Goal: Check status

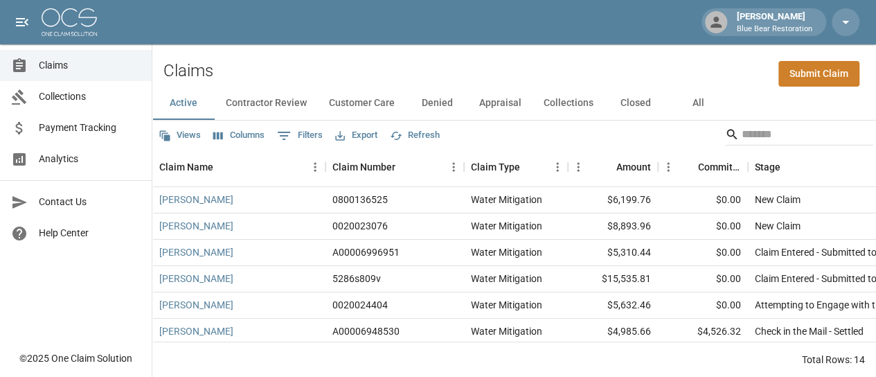
click at [34, 69] on div "Claims" at bounding box center [25, 65] width 28 height 17
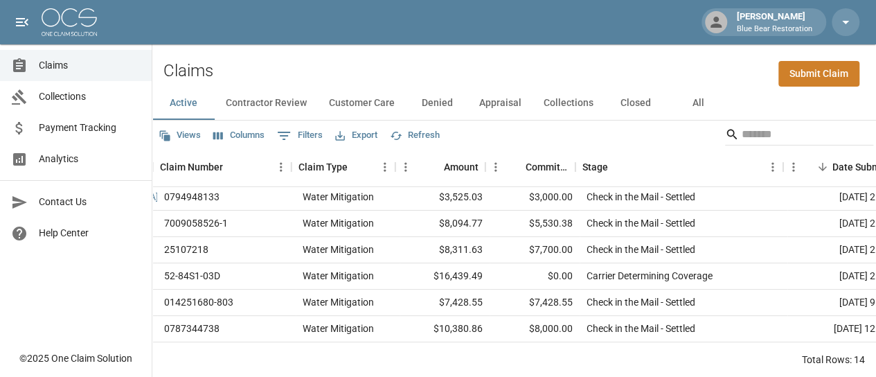
scroll to position [213, 162]
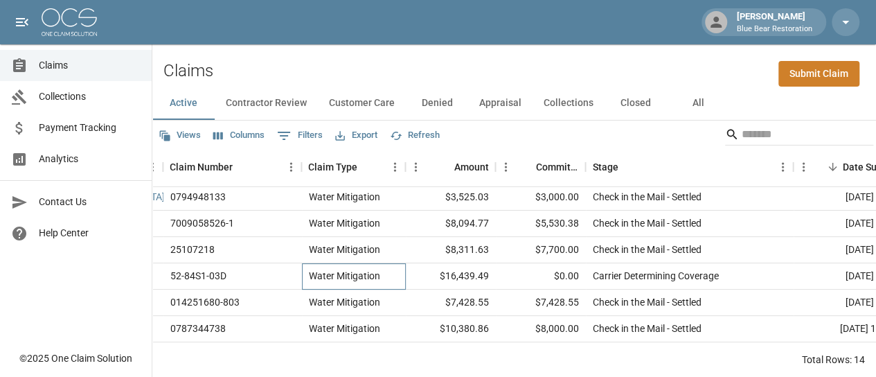
click at [395, 274] on div "Water Mitigation" at bounding box center [354, 276] width 104 height 26
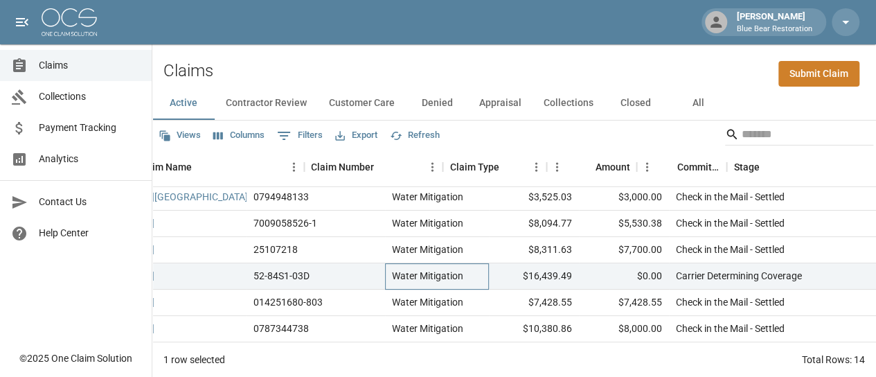
scroll to position [213, 0]
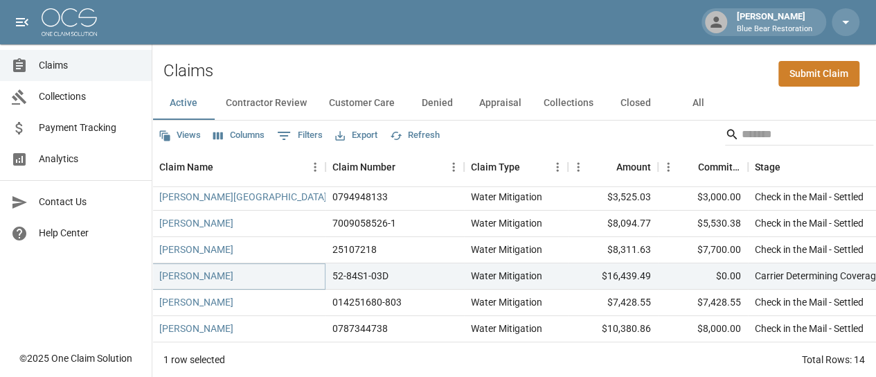
click at [208, 278] on link "Terri Jakubowski" at bounding box center [196, 276] width 74 height 14
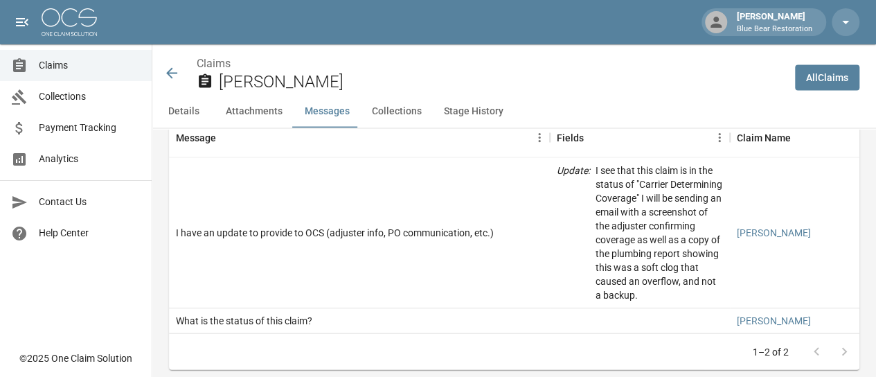
scroll to position [1315, 0]
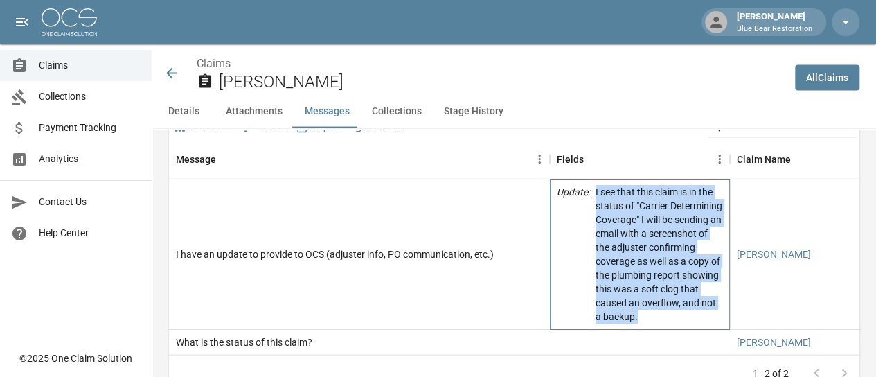
drag, startPoint x: 594, startPoint y: 178, endPoint x: 669, endPoint y: 300, distance: 143.5
click at [669, 300] on div "Update : I see that this claim is in the status of "Carrier Determining Coverag…" at bounding box center [640, 254] width 166 height 138
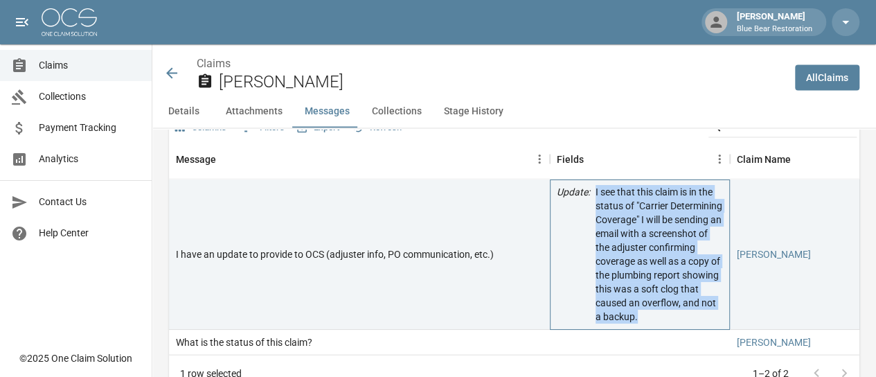
click at [648, 308] on p "I see that this claim is in the status of "Carrier Determining Coverage" I will…" at bounding box center [658, 254] width 127 height 138
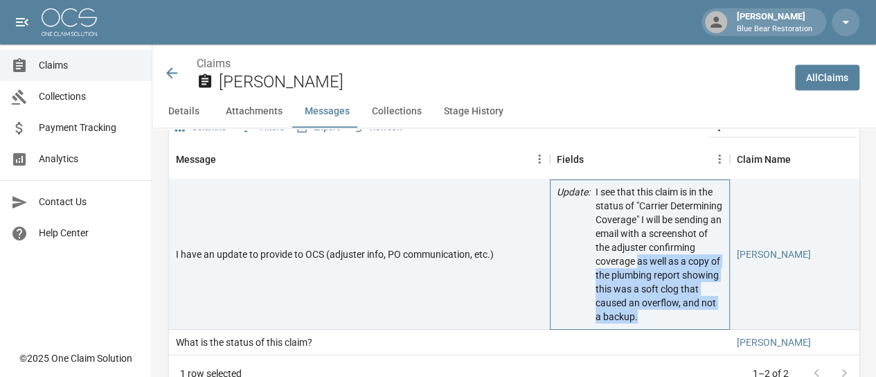
drag, startPoint x: 636, startPoint y: 247, endPoint x: 690, endPoint y: 304, distance: 78.8
click at [690, 304] on p "I see that this claim is in the status of "Carrier Determining Coverage" I will…" at bounding box center [658, 254] width 127 height 138
click at [633, 304] on p "I see that this claim is in the status of "Carrier Determining Coverage" I will…" at bounding box center [658, 254] width 127 height 138
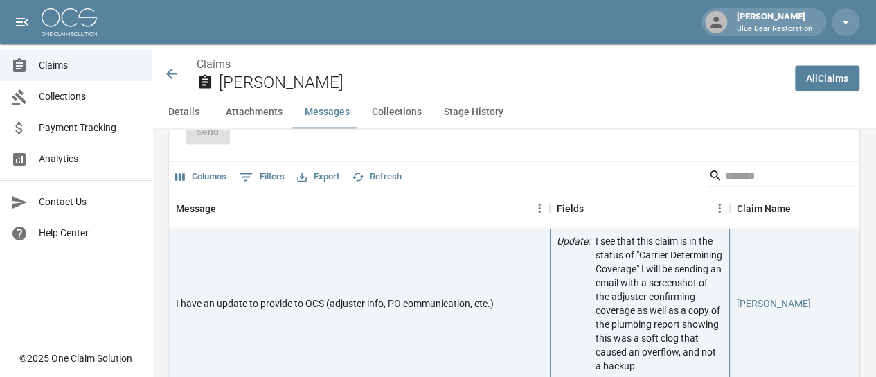
scroll to position [1246, 0]
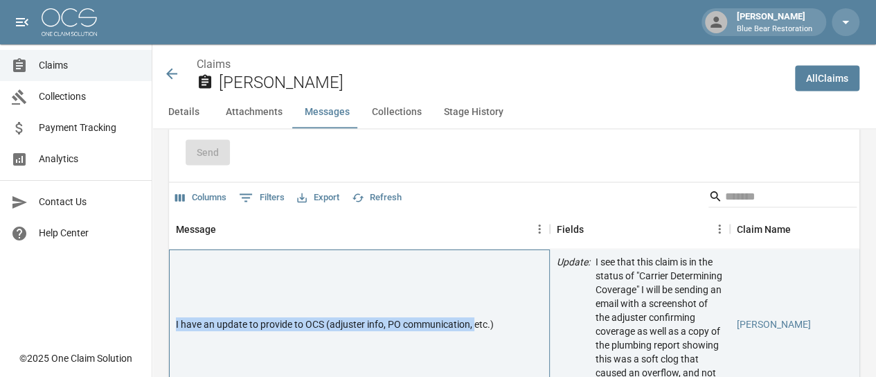
drag, startPoint x: 201, startPoint y: 305, endPoint x: 505, endPoint y: 318, distance: 304.2
click at [494, 323] on div "I have an update to provide to OCS (adjuster info, PO communication, etc.)" at bounding box center [359, 324] width 381 height 150
click at [505, 314] on div "I have an update to provide to OCS (adjuster info, PO communication, etc.)" at bounding box center [359, 324] width 381 height 150
drag, startPoint x: 505, startPoint y: 314, endPoint x: 219, endPoint y: 273, distance: 289.5
click at [216, 291] on div "I have an update to provide to OCS (adjuster info, PO communication, etc.)" at bounding box center [359, 324] width 381 height 150
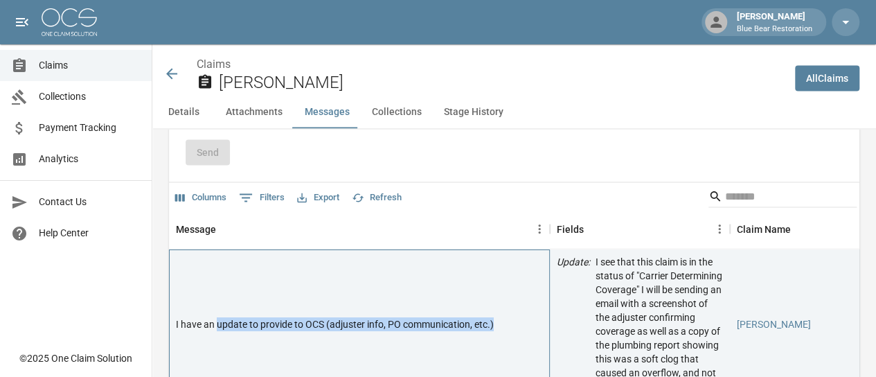
click at [222, 269] on div "I have an update to provide to OCS (adjuster info, PO communication, etc.)" at bounding box center [359, 324] width 381 height 150
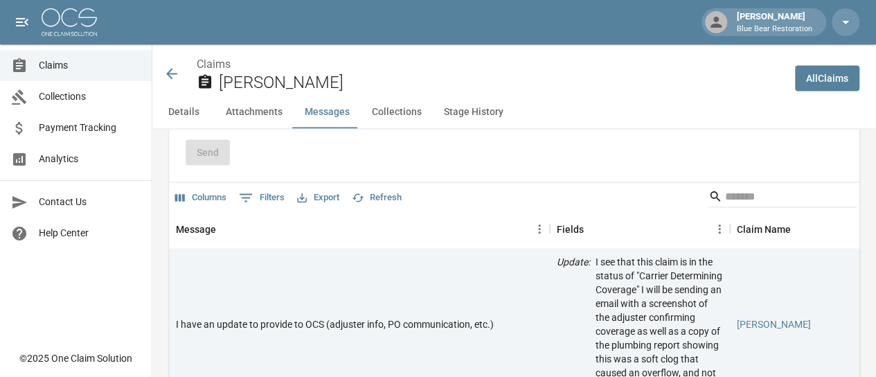
click at [107, 68] on span "Claims" at bounding box center [90, 65] width 102 height 15
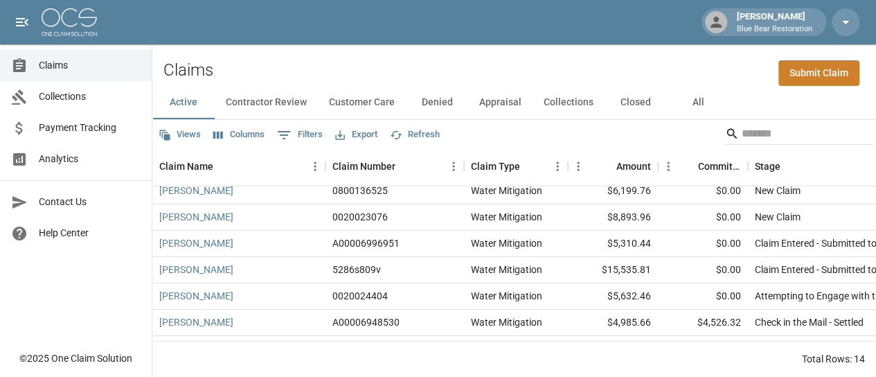
scroll to position [6, 0]
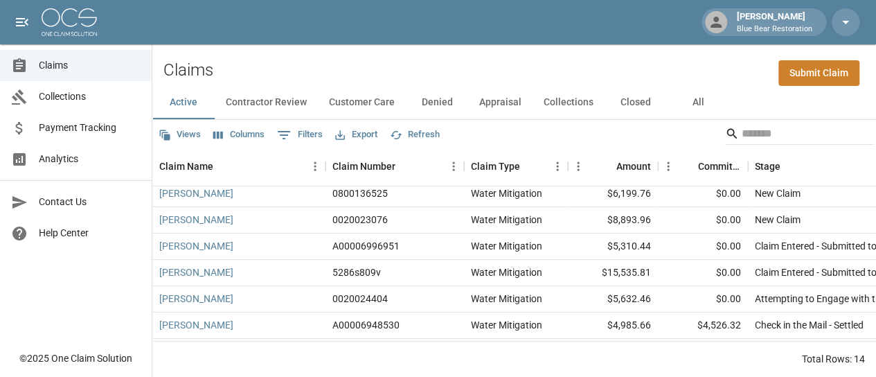
click at [485, 97] on button "Appraisal" at bounding box center [500, 102] width 64 height 33
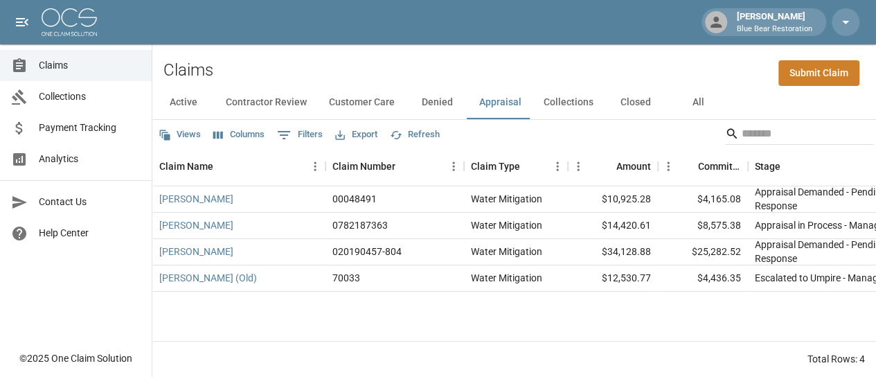
click at [636, 93] on button "Closed" at bounding box center [635, 102] width 62 height 33
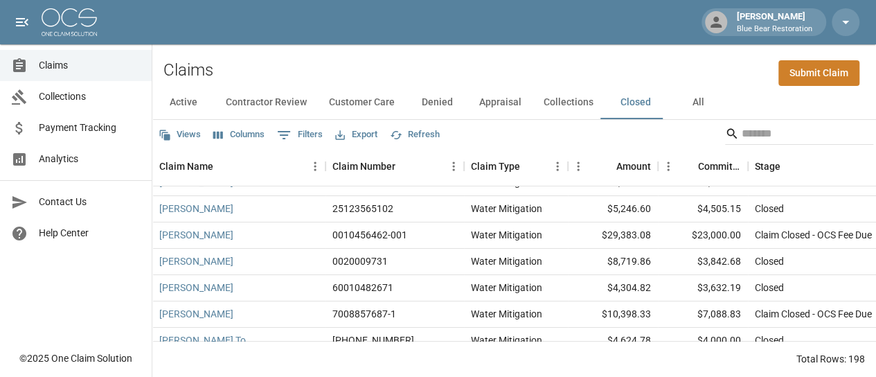
click at [174, 86] on button "Active" at bounding box center [183, 102] width 62 height 33
